Goal: Check status: Check status

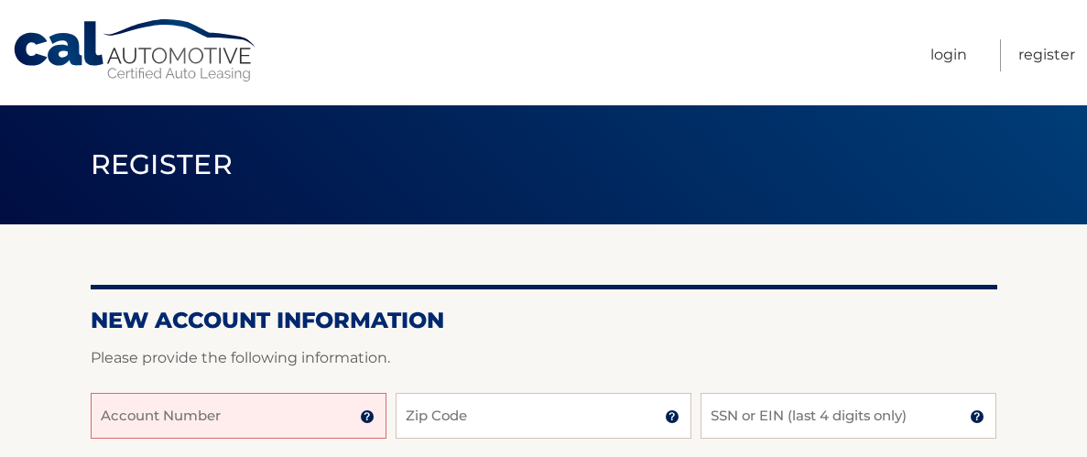
click at [213, 412] on input "Account Number" at bounding box center [239, 416] width 296 height 46
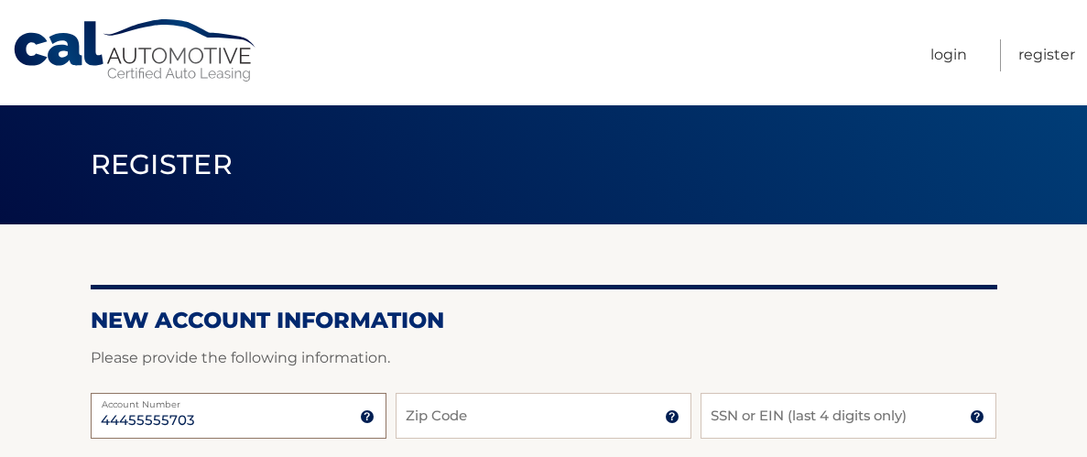
type input "44455555703"
click at [448, 399] on input "Zip Code" at bounding box center [544, 416] width 296 height 46
type input "08831"
type input "[EMAIL_ADDRESS][DOMAIN_NAME]"
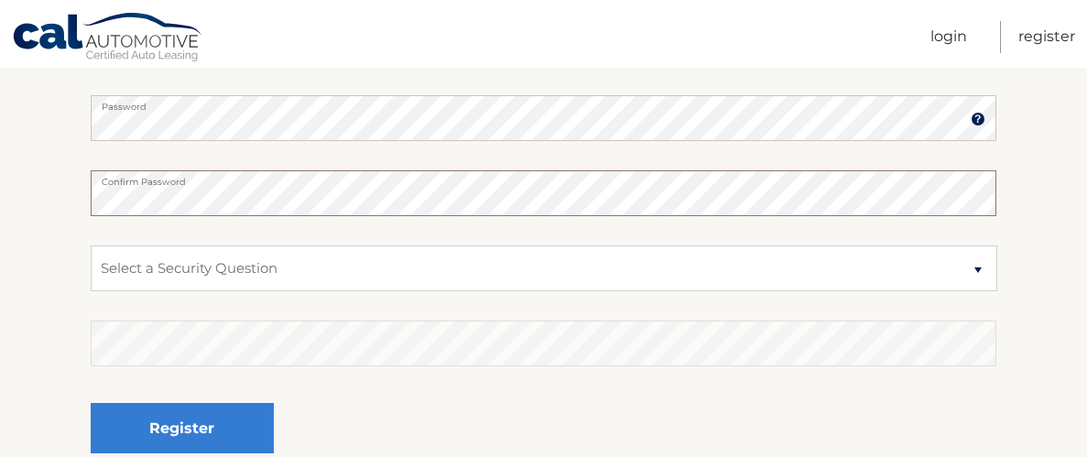
scroll to position [453, 0]
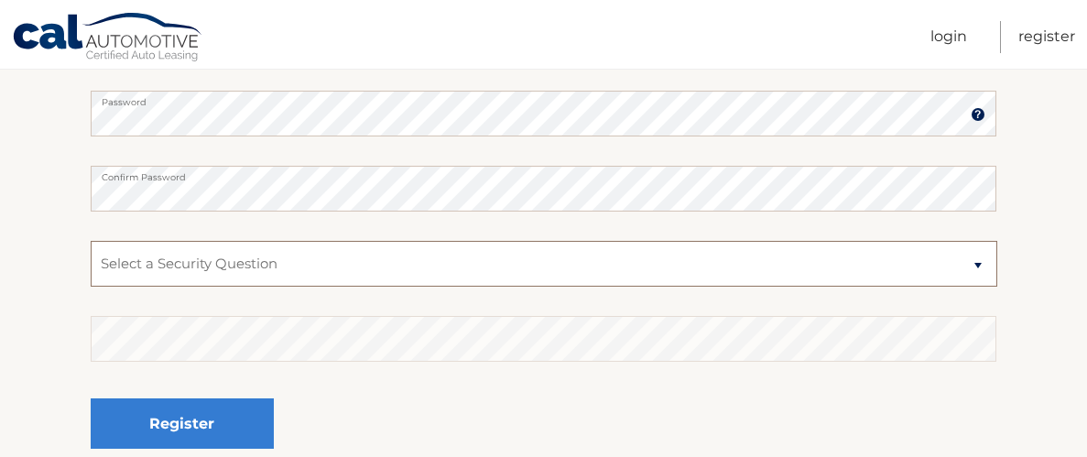
click at [980, 263] on select "Select a Security Question What was the name of your elementary school? What is…" at bounding box center [544, 264] width 907 height 46
select select "2"
click at [91, 241] on select "Select a Security Question What was the name of your elementary school? What is…" at bounding box center [544, 264] width 907 height 46
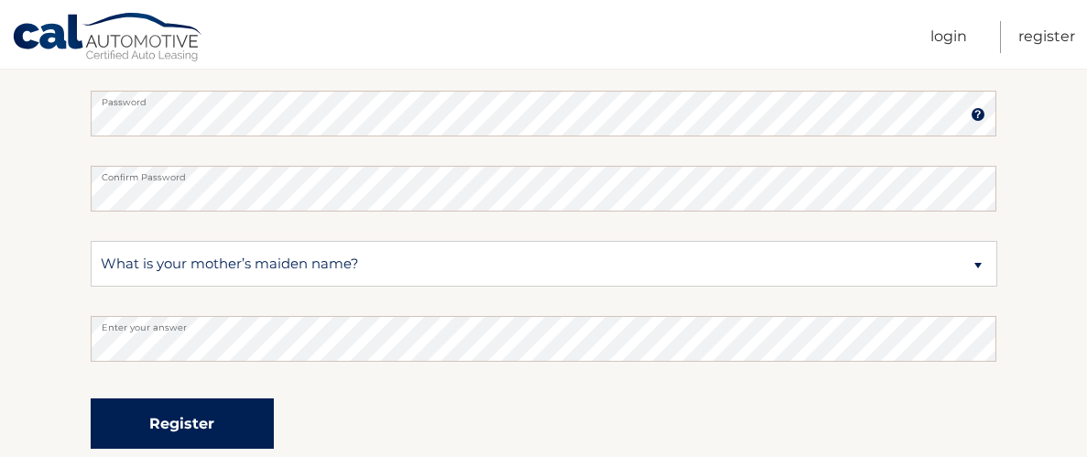
click at [210, 433] on button "Register" at bounding box center [182, 423] width 183 height 50
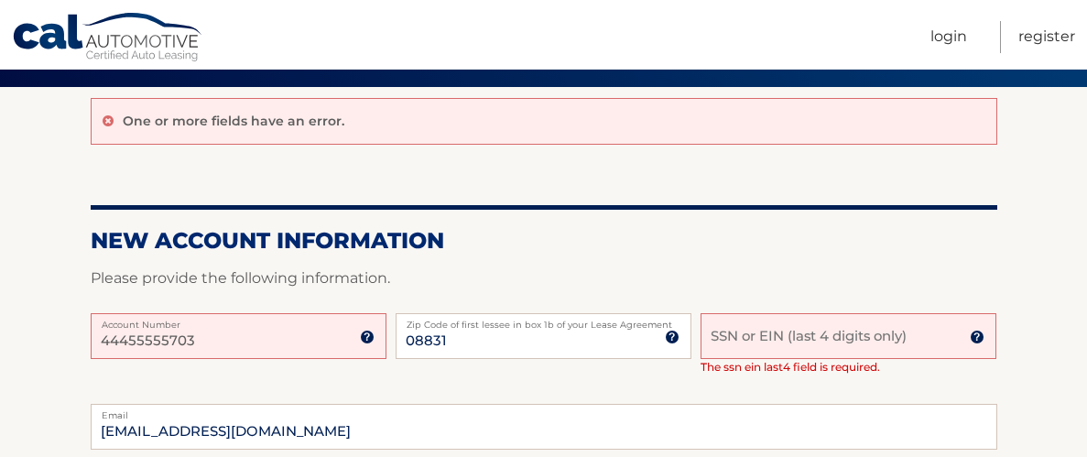
scroll to position [144, 0]
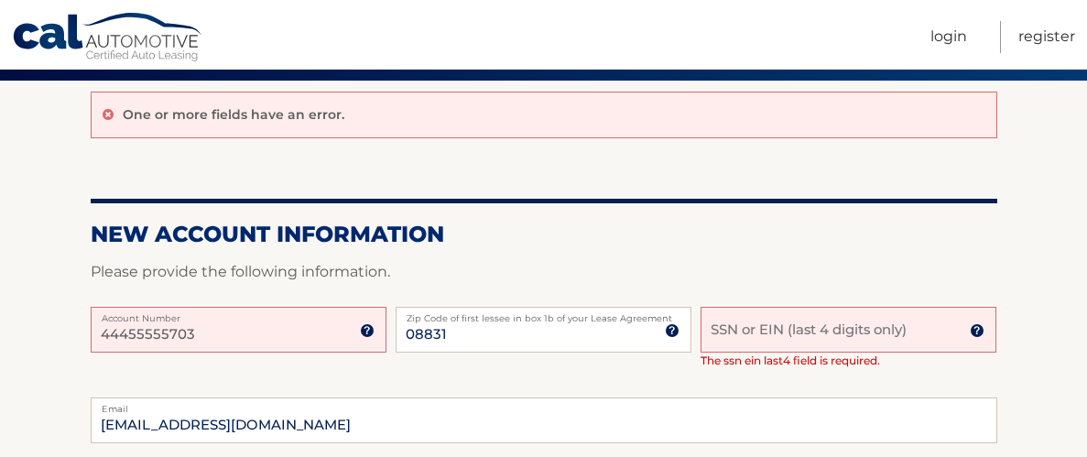
click at [804, 332] on input "SSN or EIN (last 4 digits only)" at bounding box center [849, 330] width 296 height 46
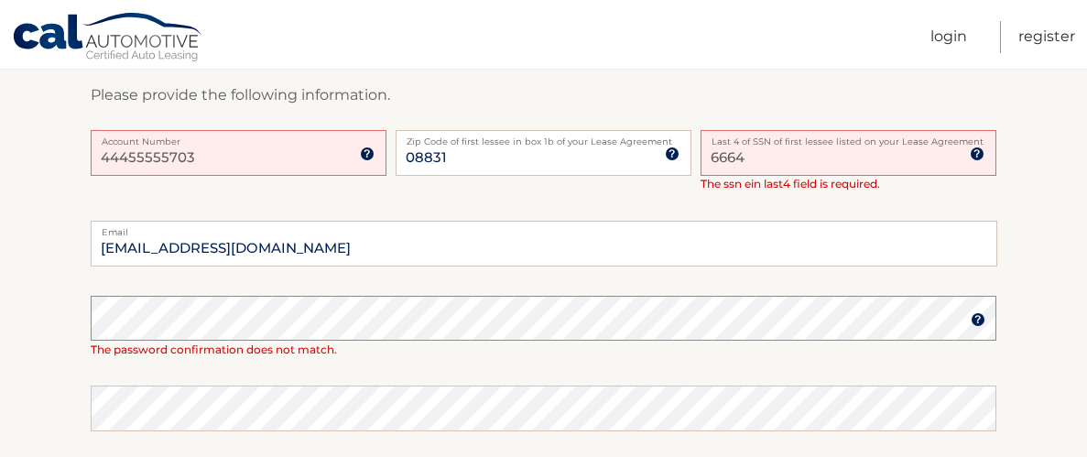
scroll to position [317, 0]
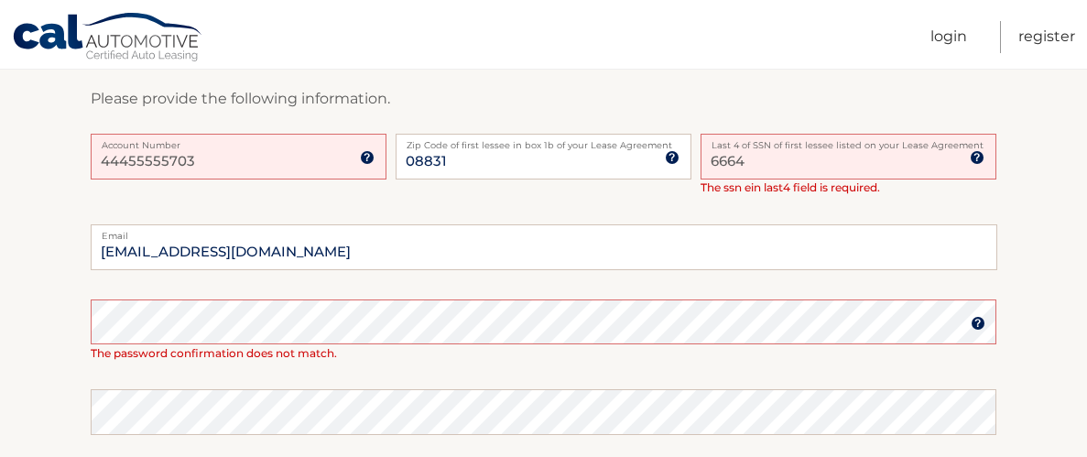
type input "6664"
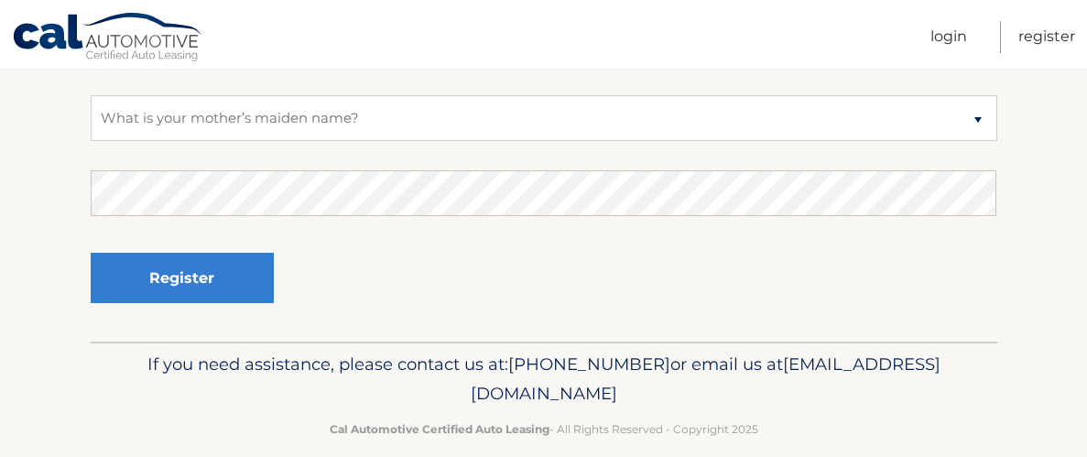
scroll to position [709, 0]
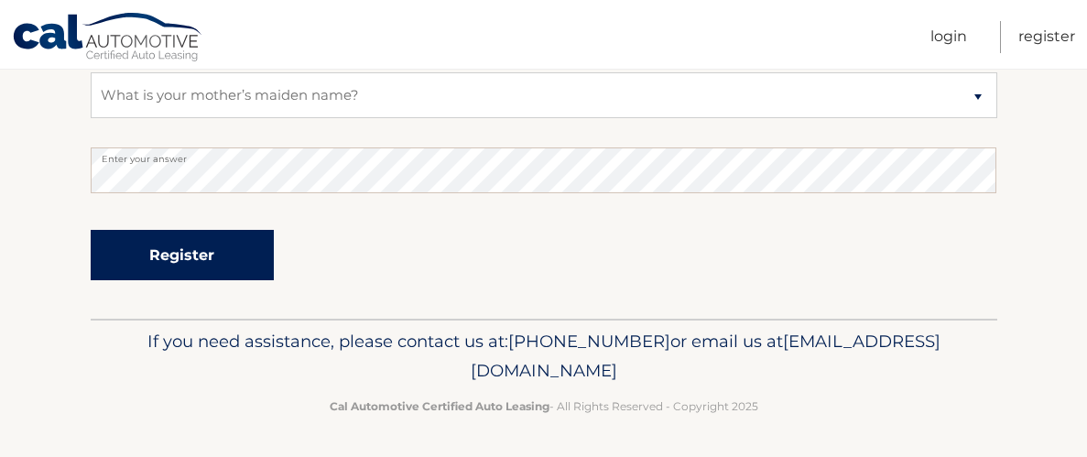
click at [205, 250] on button "Register" at bounding box center [182, 255] width 183 height 50
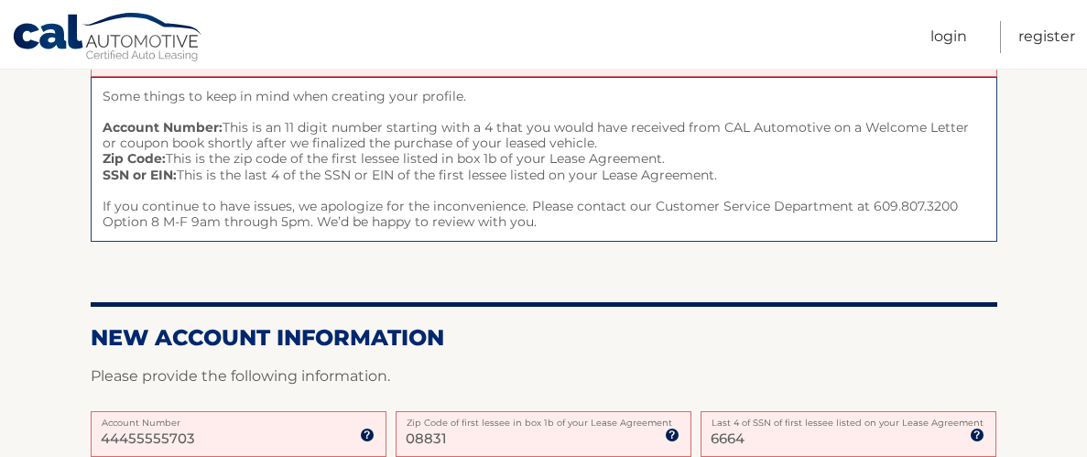
scroll to position [206, 0]
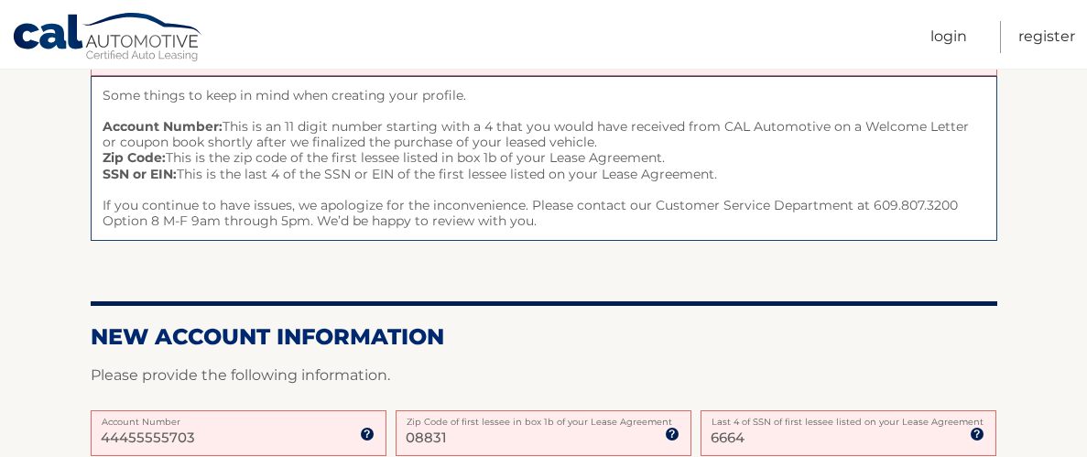
click at [239, 406] on div at bounding box center [544, 399] width 907 height 22
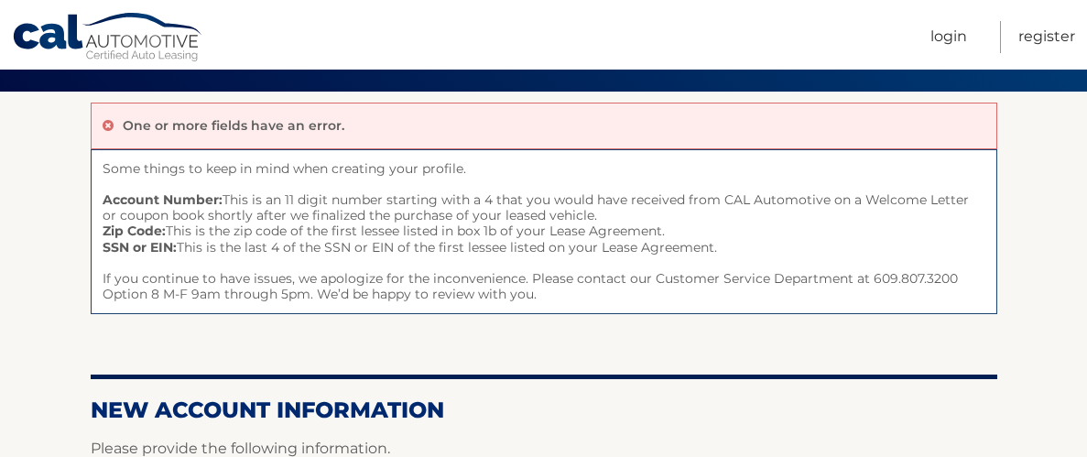
scroll to position [0, 0]
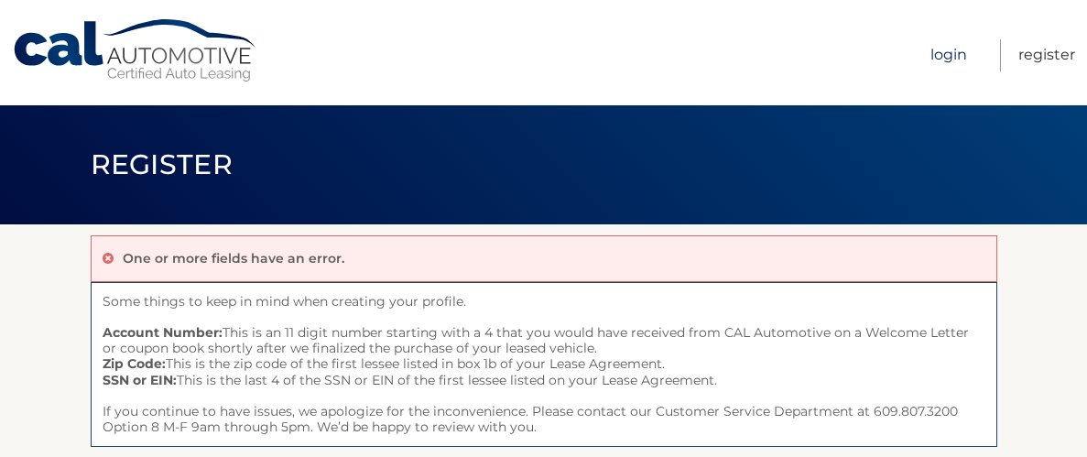
click at [954, 58] on link "Login" at bounding box center [949, 55] width 37 height 32
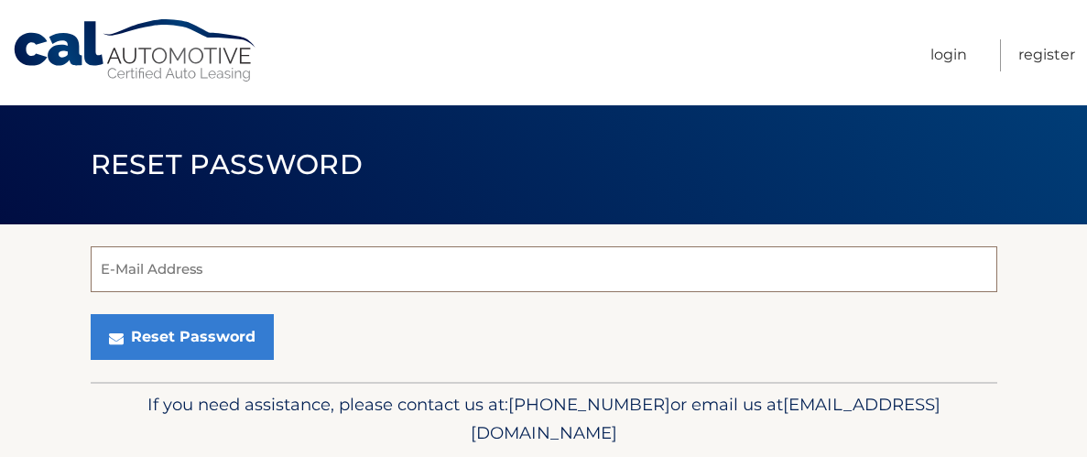
click at [248, 288] on input "E-Mail Address" at bounding box center [544, 269] width 907 height 46
type input "[EMAIL_ADDRESS][DOMAIN_NAME]"
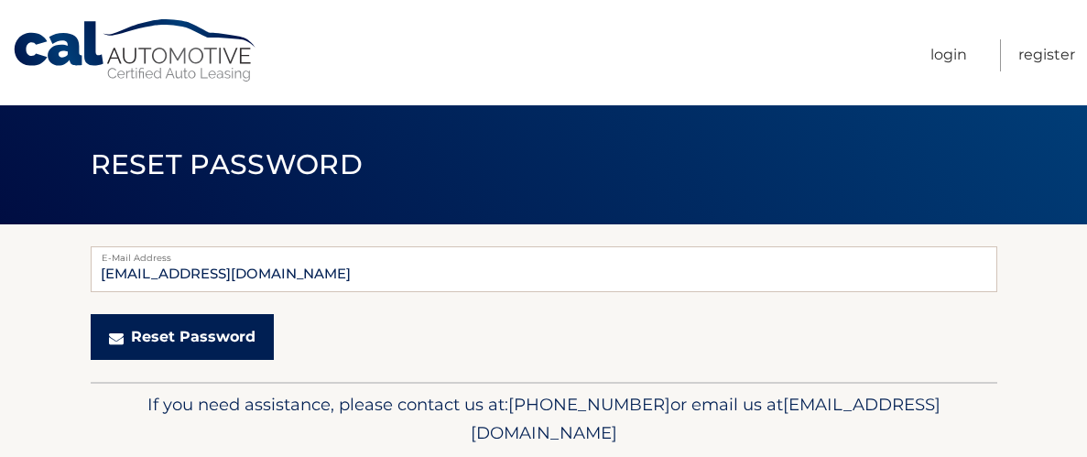
click at [207, 328] on button "Reset Password" at bounding box center [182, 337] width 183 height 46
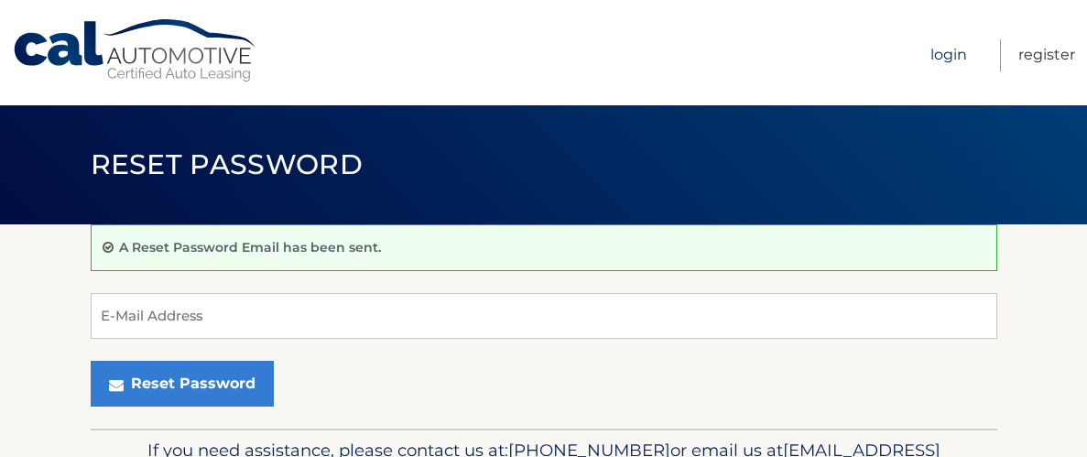
click at [954, 56] on link "Login" at bounding box center [949, 55] width 37 height 32
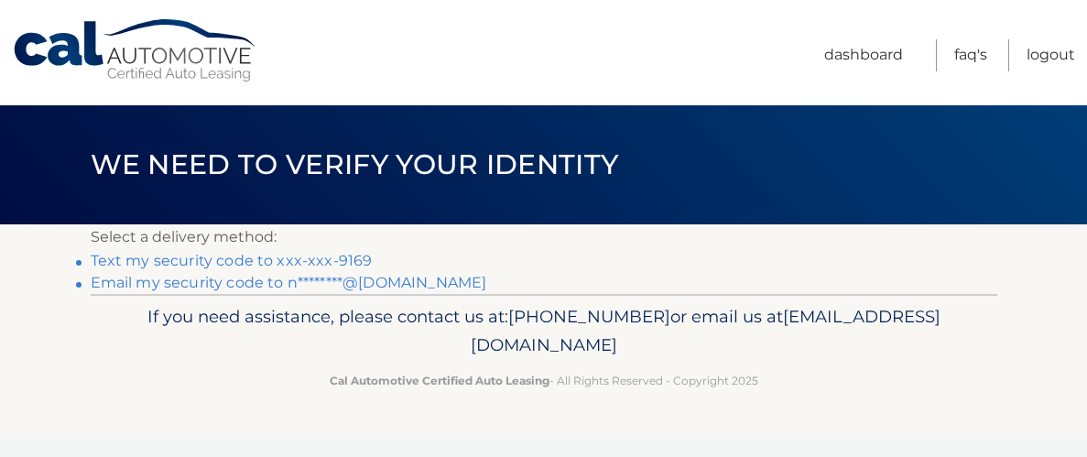
click at [343, 265] on link "Text my security code to xxx-xxx-9169" at bounding box center [232, 260] width 282 height 17
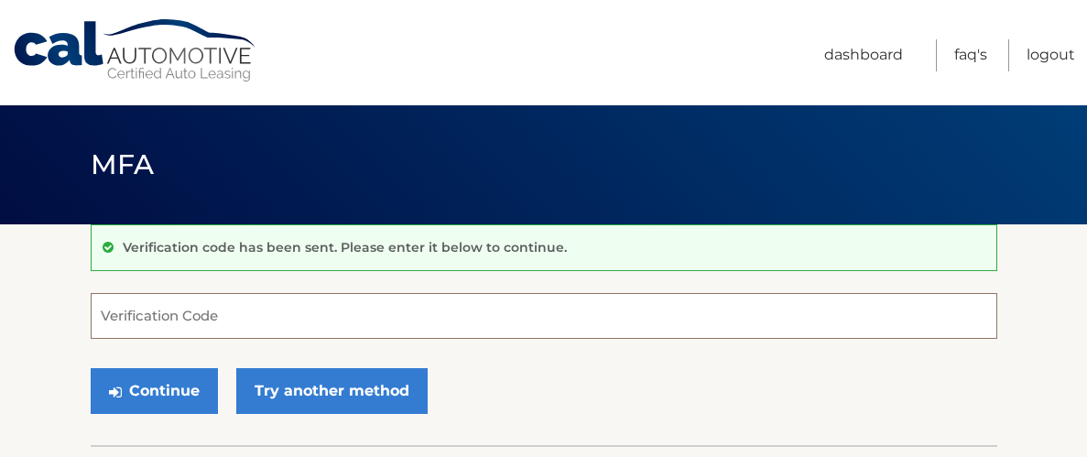
click at [246, 310] on input "Verification Code" at bounding box center [544, 316] width 907 height 46
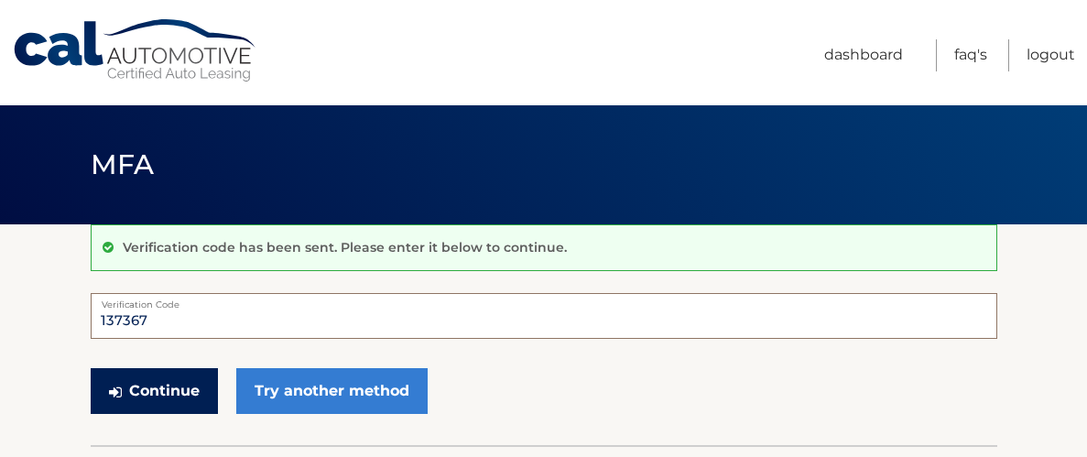
type input "137367"
click at [166, 381] on button "Continue" at bounding box center [154, 391] width 127 height 46
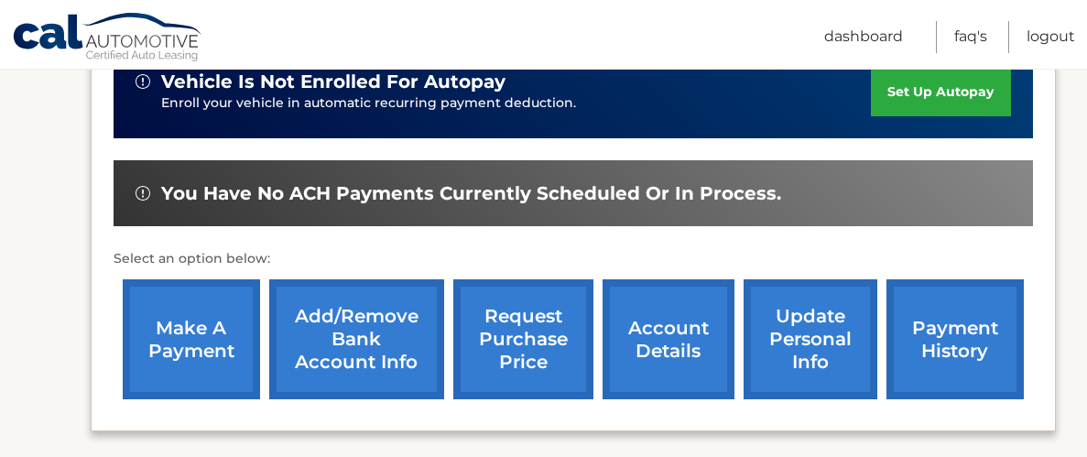
scroll to position [485, 0]
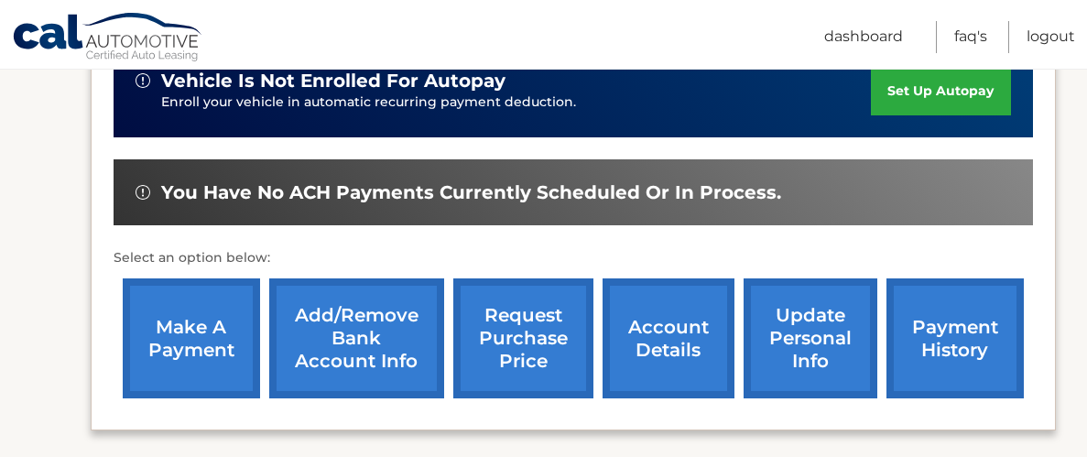
click at [659, 337] on link "account details" at bounding box center [669, 338] width 132 height 120
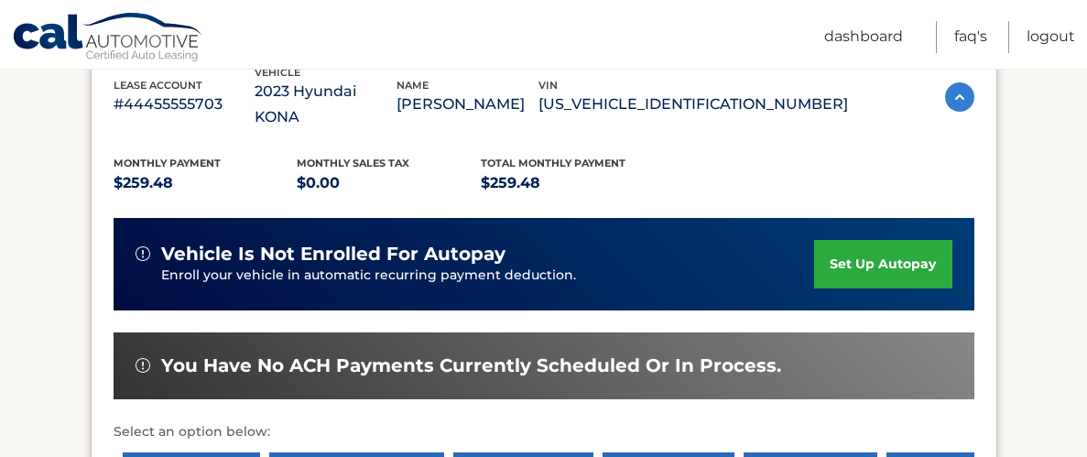
scroll to position [481, 0]
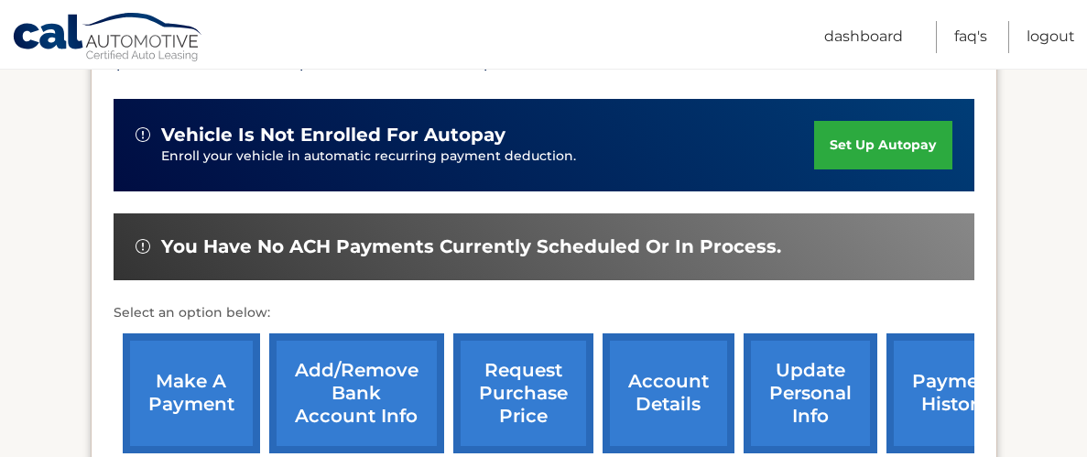
click at [897, 365] on link "payment history" at bounding box center [955, 393] width 137 height 120
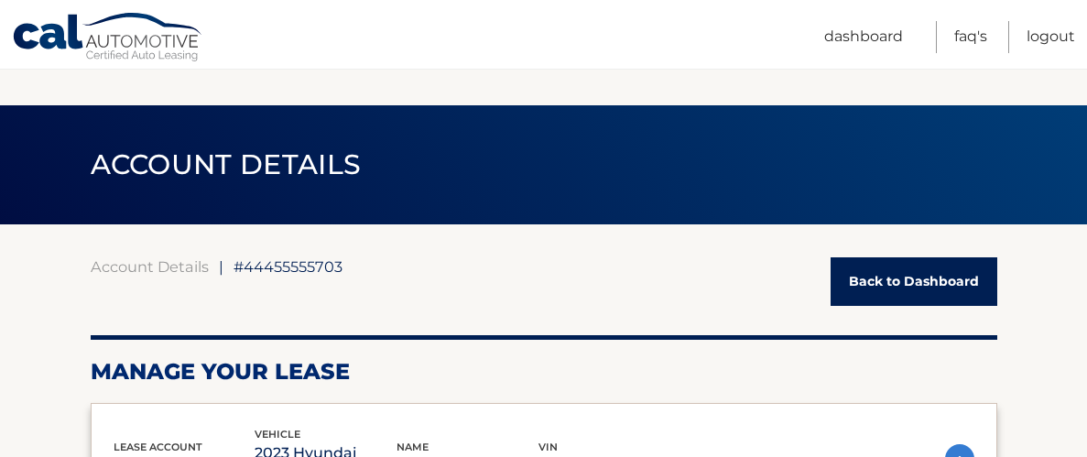
scroll to position [481, 0]
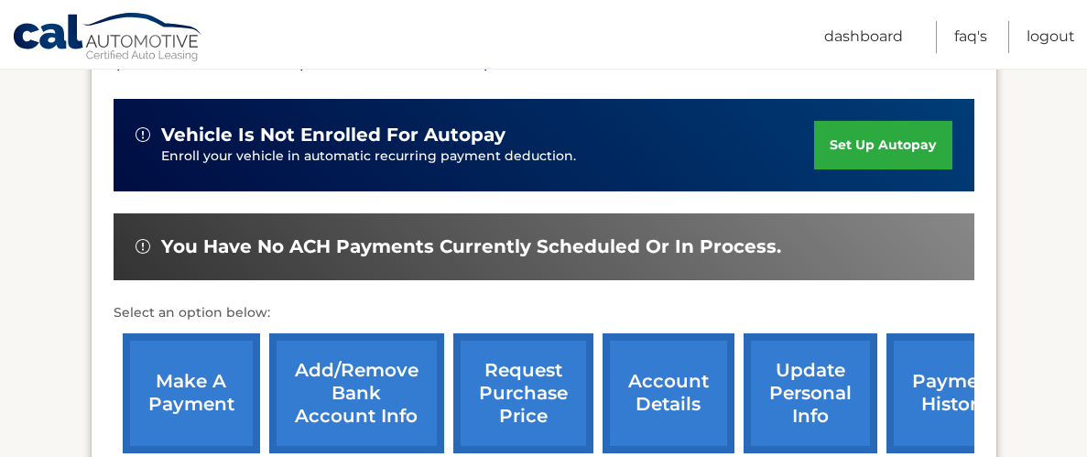
click at [520, 384] on link "request purchase price" at bounding box center [523, 393] width 140 height 120
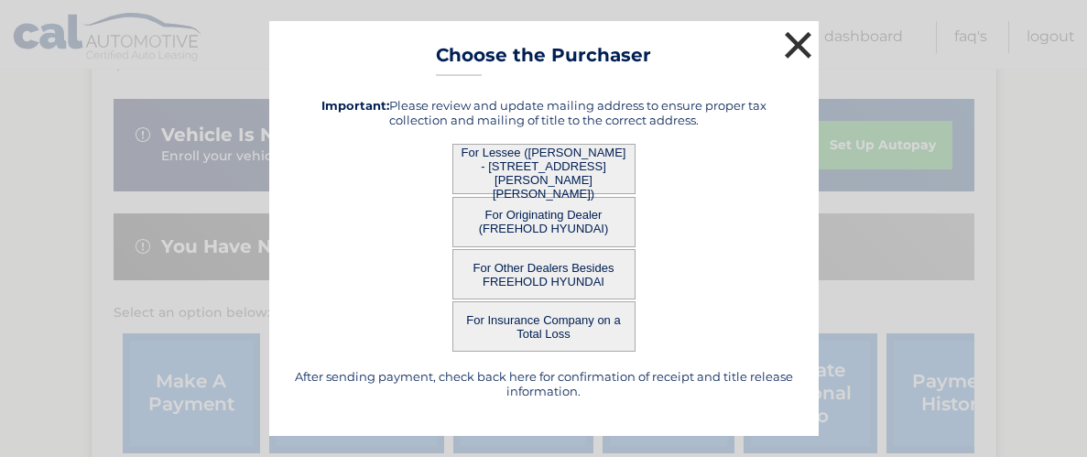
click at [802, 44] on button "×" at bounding box center [798, 45] width 37 height 37
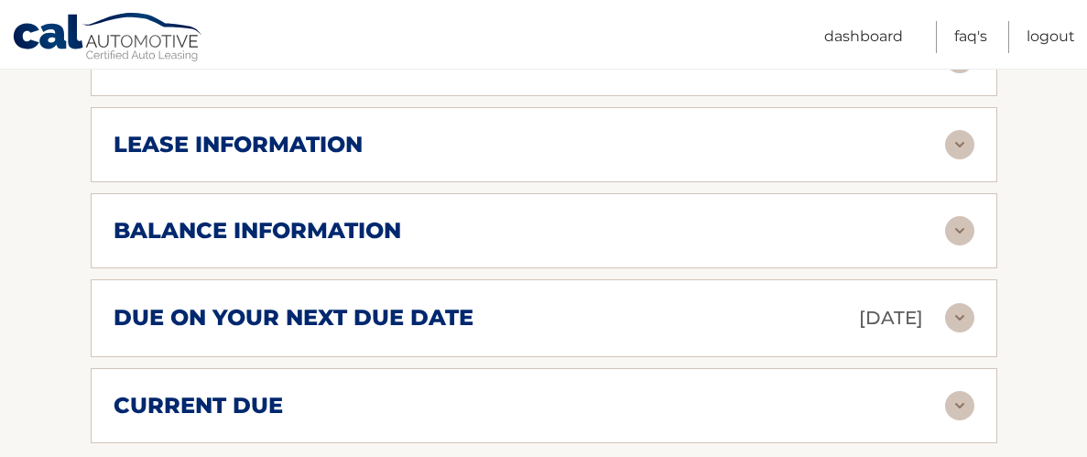
scroll to position [1049, 0]
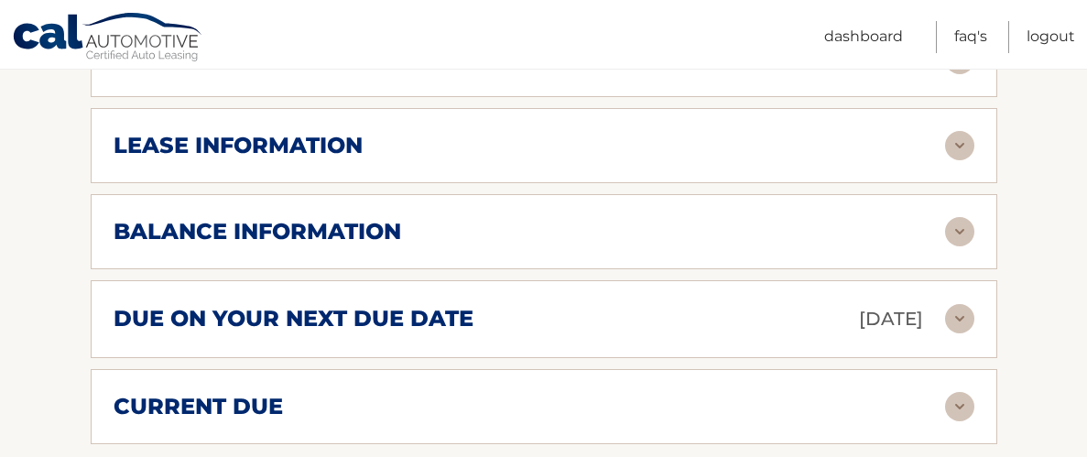
click at [954, 217] on img at bounding box center [959, 231] width 29 height 29
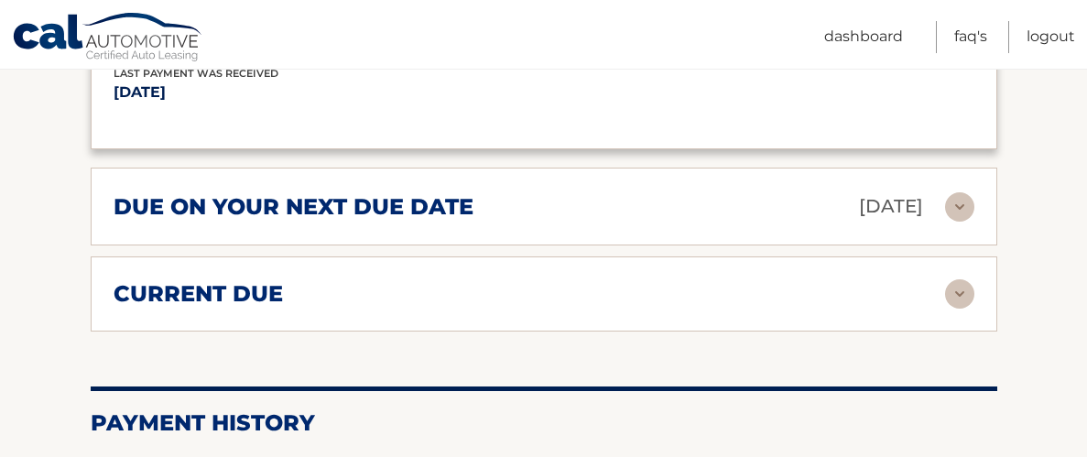
scroll to position [1384, 0]
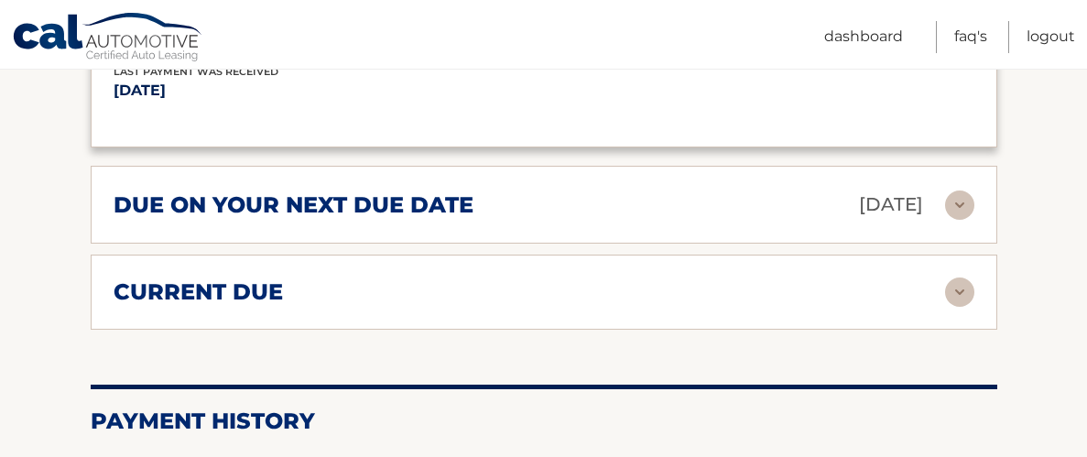
click at [956, 278] on img at bounding box center [959, 292] width 29 height 29
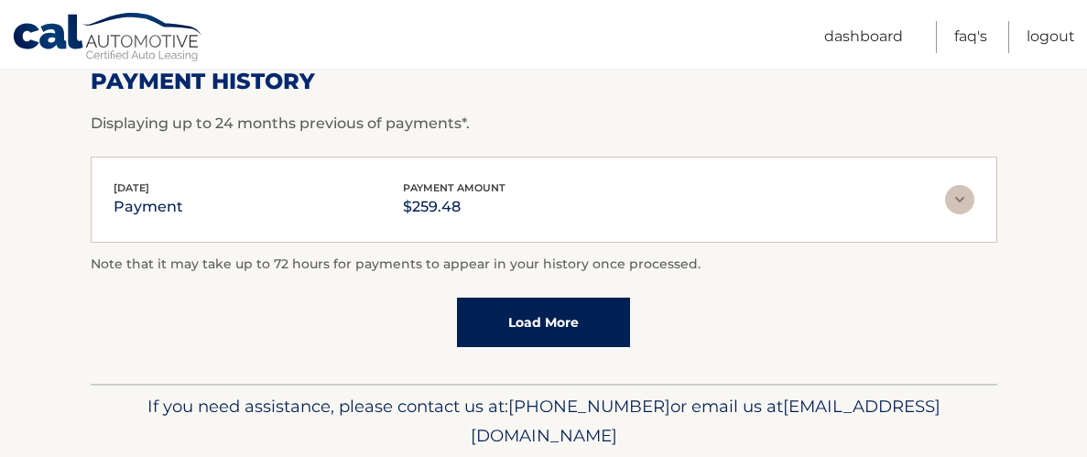
scroll to position [1859, 0]
click at [550, 298] on link "Load More" at bounding box center [543, 322] width 173 height 49
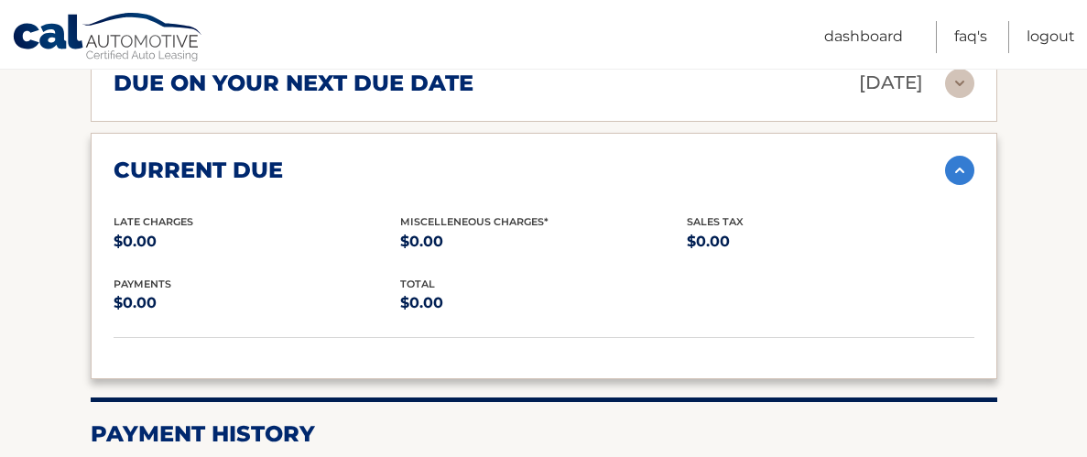
scroll to position [1457, 0]
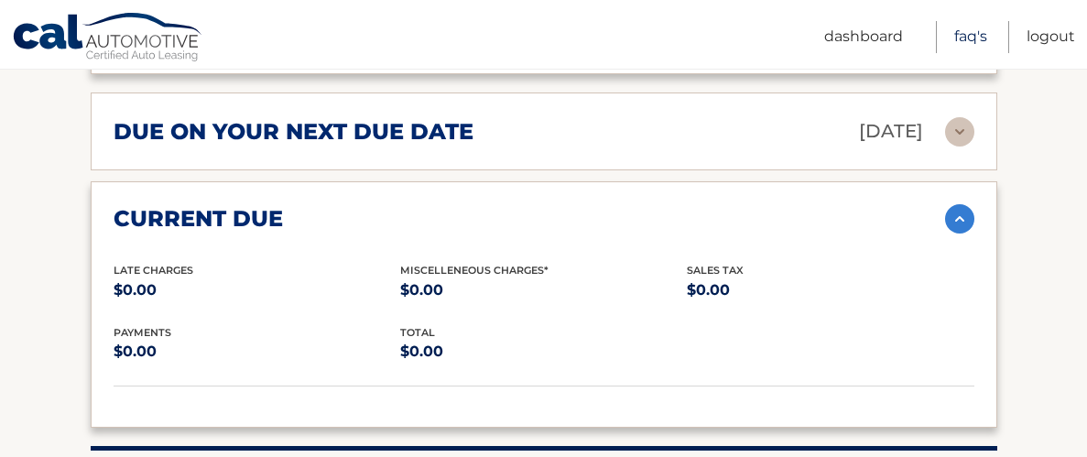
click at [974, 37] on link "FAQ's" at bounding box center [970, 37] width 33 height 32
